Goal: Participate in discussion: Engage in conversation with other users on a specific topic

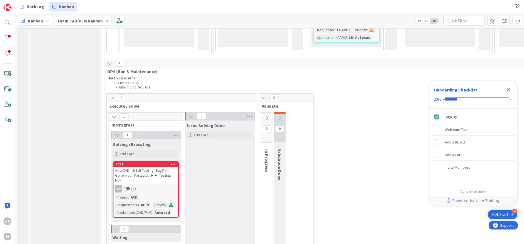
scroll to position [515, 0]
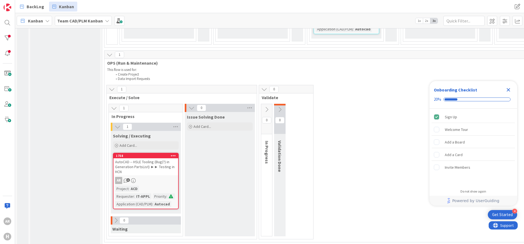
click at [265, 86] on icon at bounding box center [264, 89] width 6 height 6
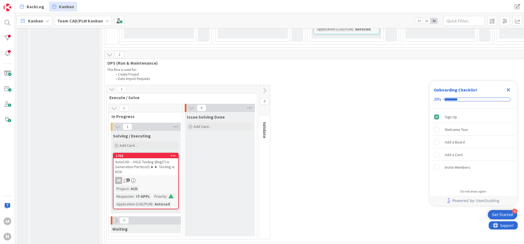
click at [265, 88] on icon at bounding box center [264, 91] width 6 height 6
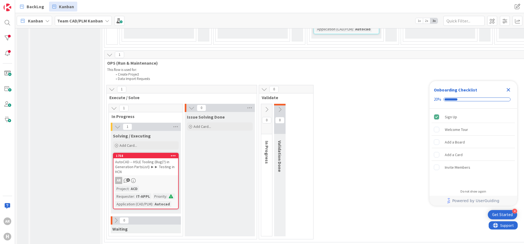
click at [280, 107] on icon at bounding box center [280, 110] width 6 height 6
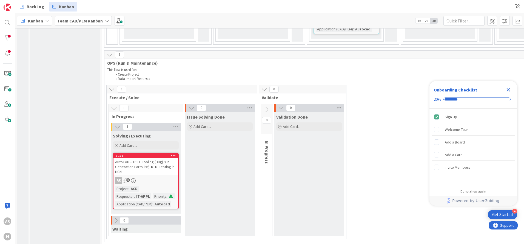
click at [265, 107] on icon at bounding box center [266, 110] width 6 height 6
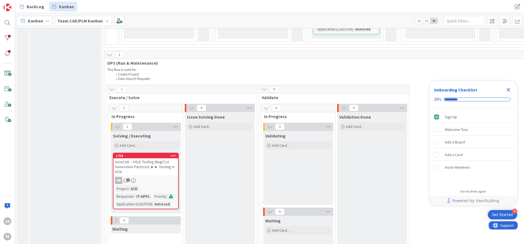
click at [345, 105] on icon at bounding box center [344, 108] width 6 height 6
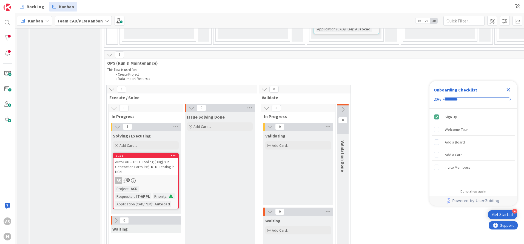
click at [268, 105] on icon at bounding box center [266, 108] width 6 height 6
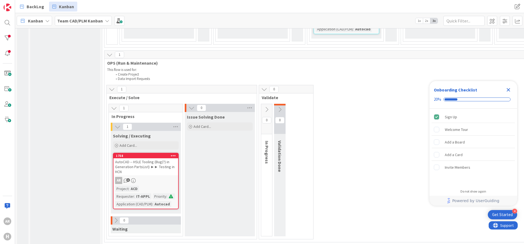
click at [264, 86] on icon at bounding box center [264, 89] width 6 height 6
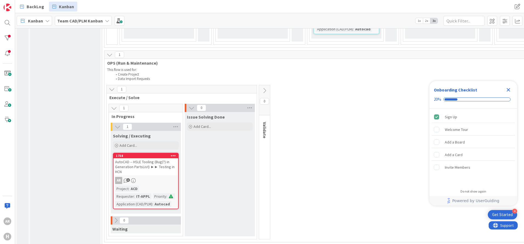
click at [191, 105] on icon at bounding box center [191, 108] width 6 height 6
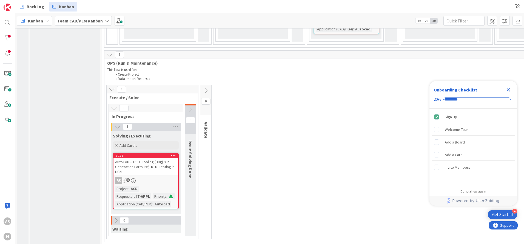
click at [191, 107] on icon at bounding box center [190, 110] width 6 height 6
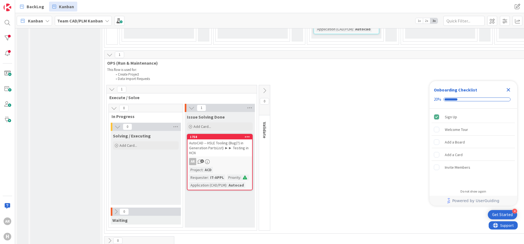
click at [236, 139] on div "AutoCAD -- HSLE Tooling (Bug(?) in Generation PartsList) ►► Testing in HCN" at bounding box center [219, 147] width 65 height 17
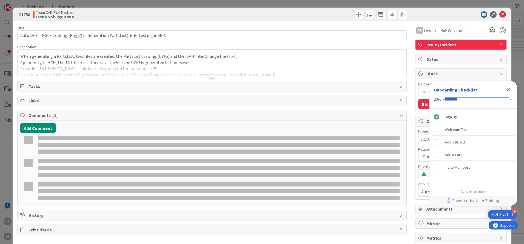
type textarea "x"
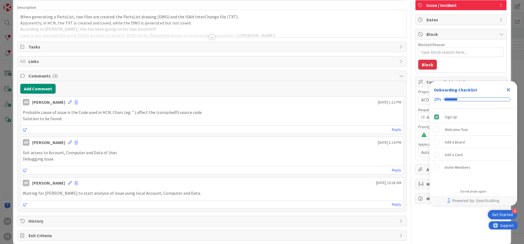
scroll to position [48, 0]
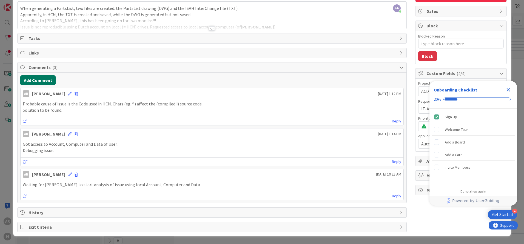
click at [40, 80] on button "Add Comment" at bounding box center [37, 80] width 35 height 10
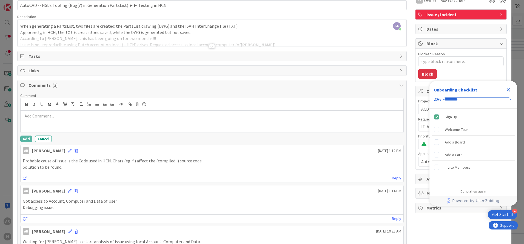
scroll to position [21, 0]
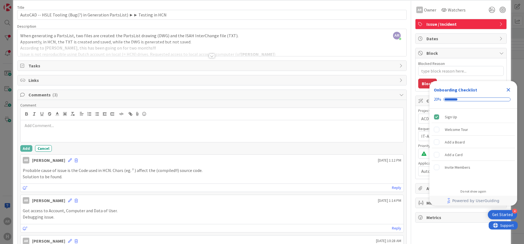
click at [209, 56] on div at bounding box center [212, 56] width 6 height 4
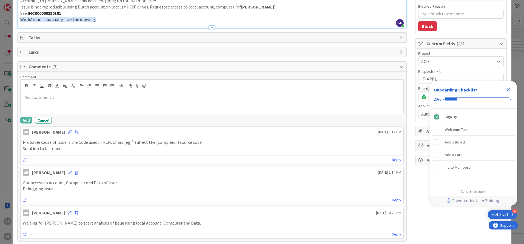
scroll to position [110, 0]
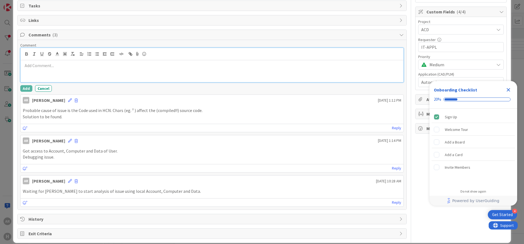
click at [86, 66] on p at bounding box center [212, 65] width 378 height 6
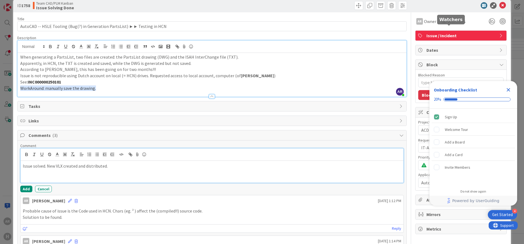
scroll to position [0, 0]
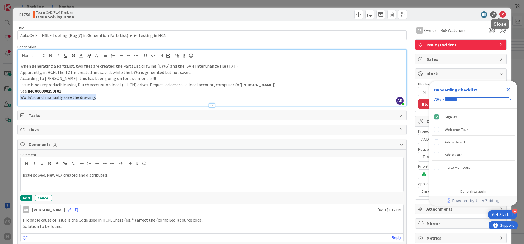
click at [499, 13] on icon at bounding box center [502, 14] width 7 height 7
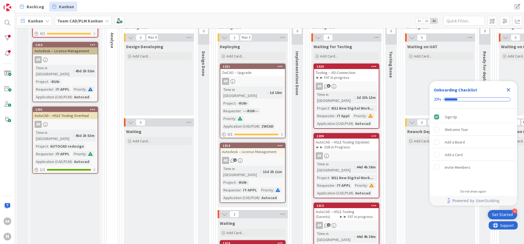
scroll to position [110, 0]
